Goal: Register for event/course

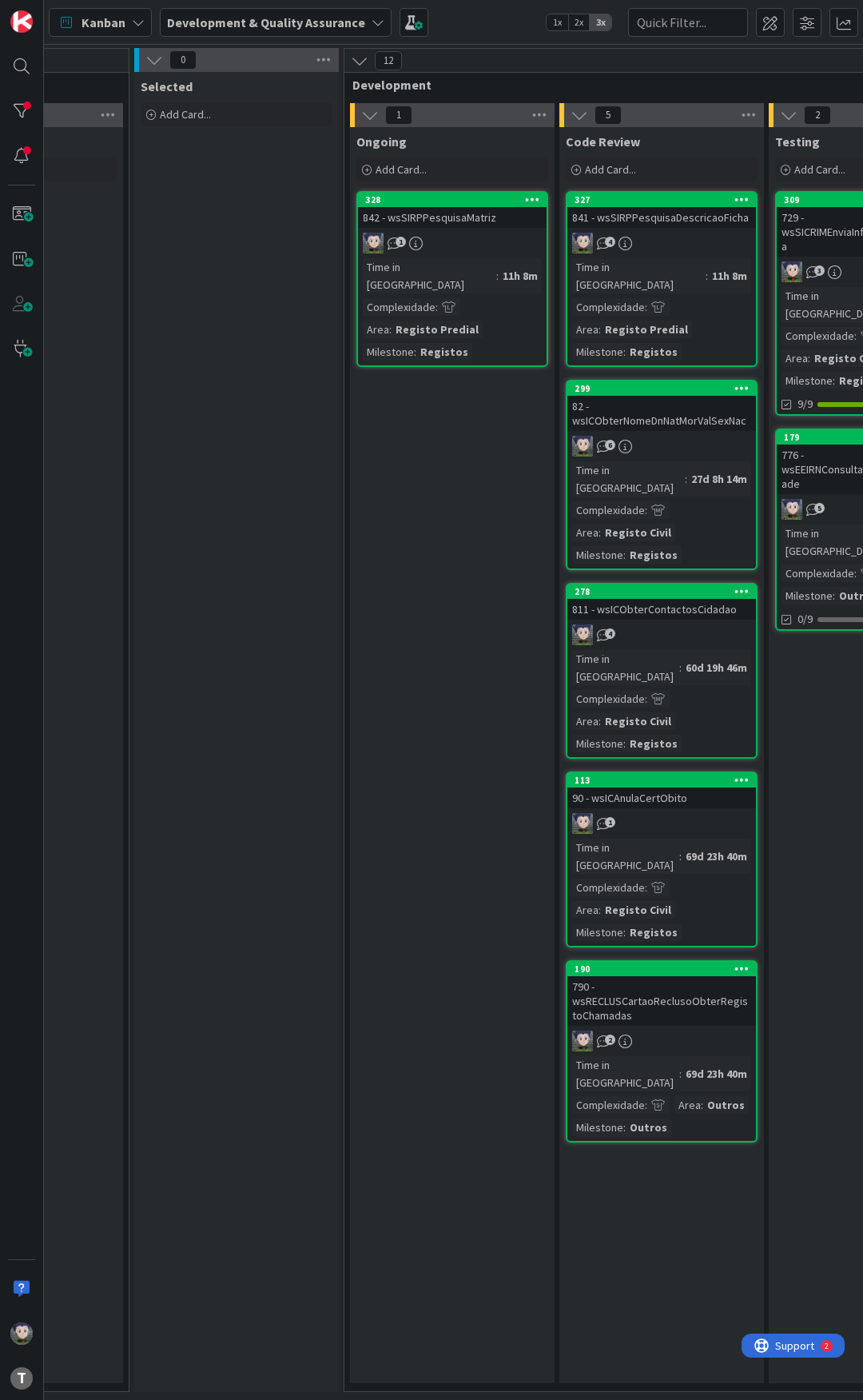
scroll to position [0, 559]
click at [471, 14] on div "Kanban Development & Quality Assurance 1x 2x 3x" at bounding box center [453, 22] width 819 height 44
click at [474, 14] on div "Kanban Development & Quality Assurance 1x 2x 3x" at bounding box center [453, 22] width 819 height 44
click at [491, 24] on div "Kanban Development & Quality Assurance 1x 2x 3x" at bounding box center [453, 22] width 819 height 44
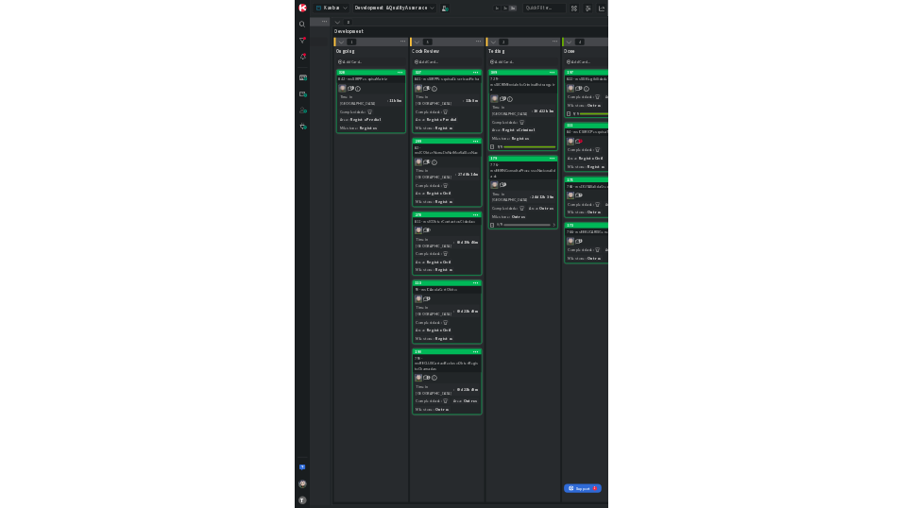
scroll to position [0, 944]
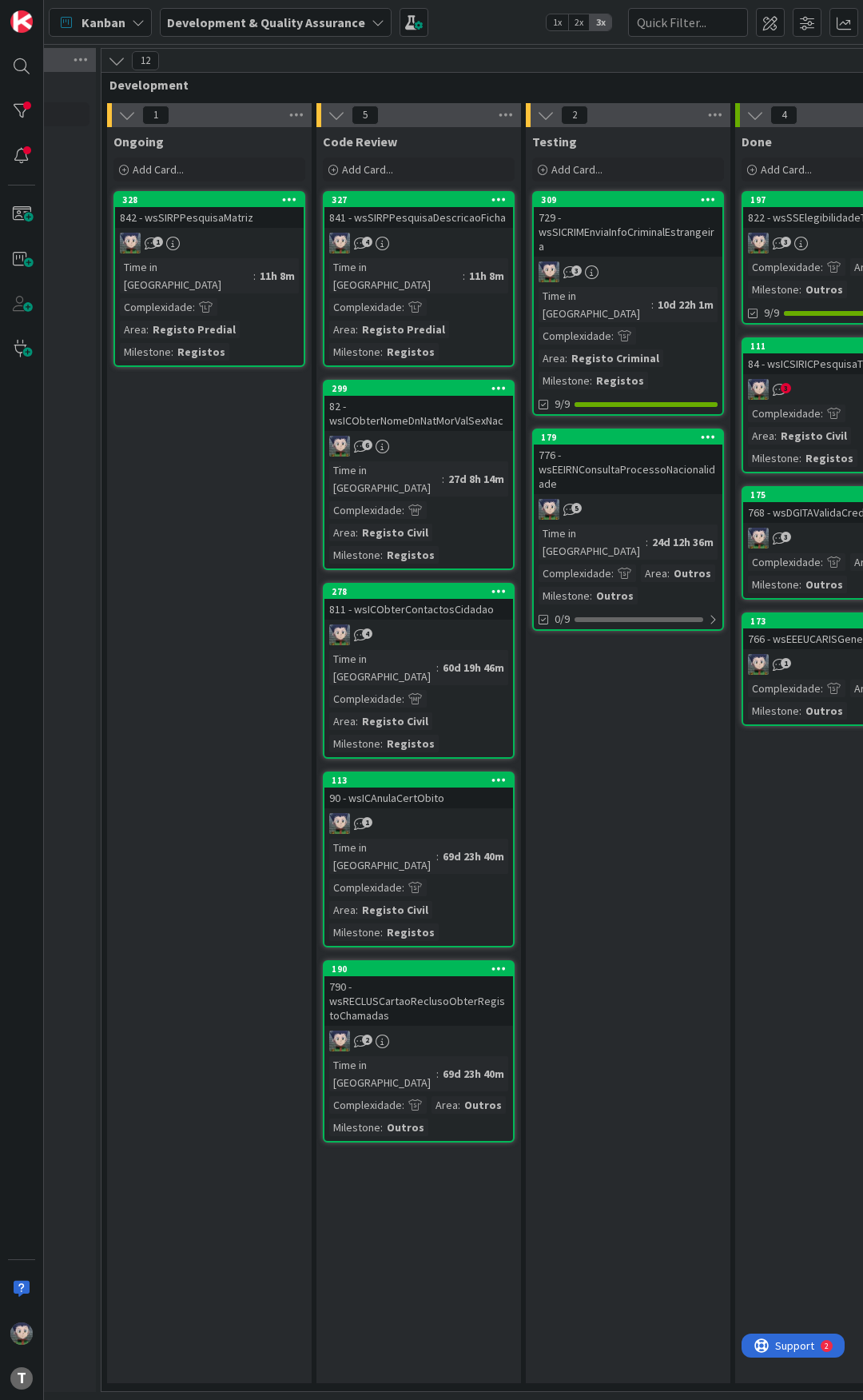
click at [470, 14] on div "Kanban Development & Quality Assurance 1x 2x 3x" at bounding box center [453, 22] width 819 height 44
click at [510, 18] on div "Kanban Development & Quality Assurance 1x 2x 3x" at bounding box center [453, 22] width 819 height 44
click at [503, 19] on div "Kanban Development & Quality Assurance 1x 2x 3x" at bounding box center [453, 22] width 819 height 44
click at [503, 20] on div "Kanban Development & Quality Assurance 1x 2x 3x" at bounding box center [453, 22] width 819 height 44
click at [476, 13] on div "Kanban Development & Quality Assurance 1x 2x 3x" at bounding box center [453, 22] width 819 height 44
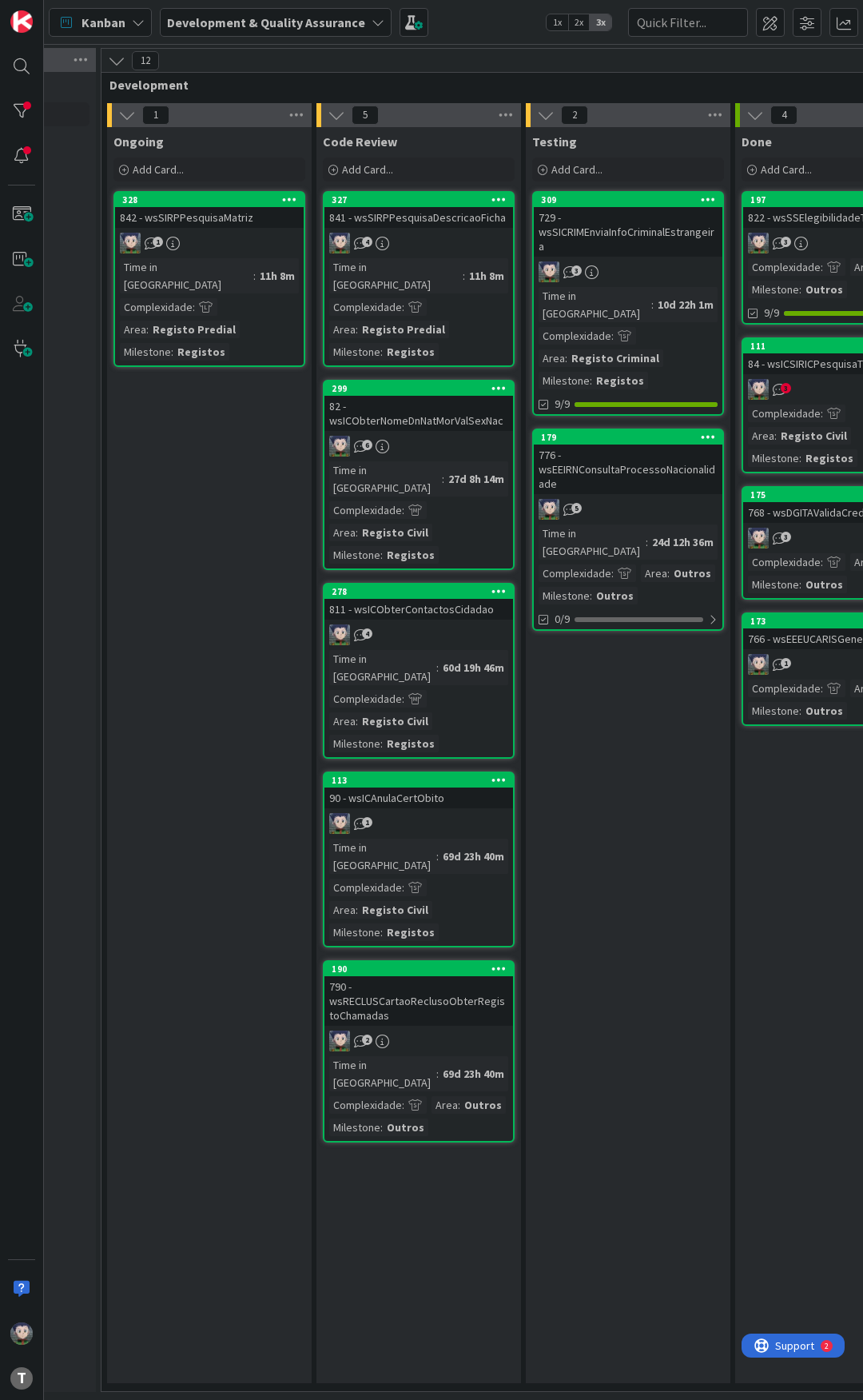
click at [467, 25] on div "Kanban Development & Quality Assurance 1x 2x 3x" at bounding box center [453, 22] width 819 height 44
click at [489, 23] on div "Kanban Development & Quality Assurance 1x 2x 3x" at bounding box center [453, 22] width 819 height 44
click at [485, 22] on div "Kanban Development & Quality Assurance 1x 2x 3x" at bounding box center [453, 22] width 819 height 44
click at [481, 20] on div "Kanban Development & Quality Assurance 1x 2x 3x" at bounding box center [453, 22] width 819 height 44
click at [470, 15] on div "Kanban Development & Quality Assurance 1x 2x 3x" at bounding box center [453, 22] width 819 height 44
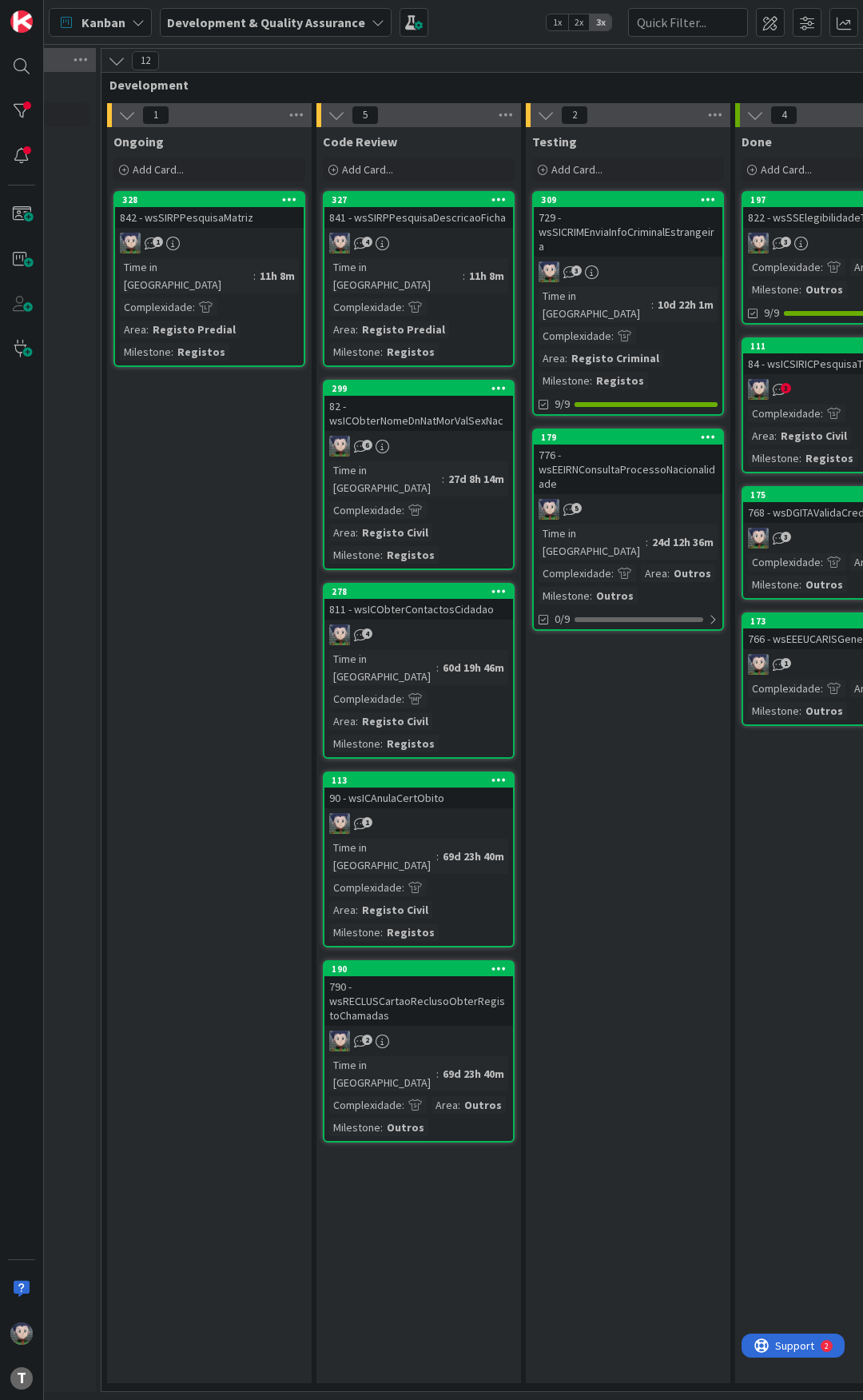
click at [468, 21] on div "Kanban Development & Quality Assurance 1x 2x 3x" at bounding box center [453, 22] width 819 height 44
click at [483, 31] on div "Kanban Development & Quality Assurance 1x 2x 3x" at bounding box center [453, 22] width 819 height 44
